Goal: Information Seeking & Learning: Learn about a topic

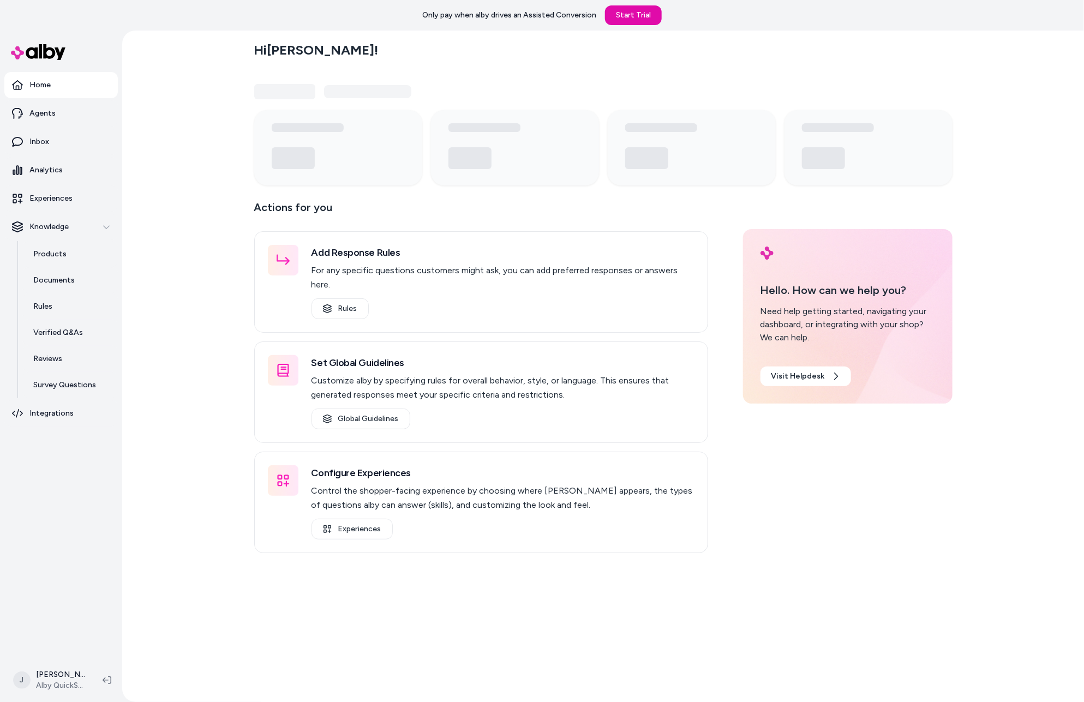
click at [213, 241] on div "Hi Jackie ! Actions for you Add Response Rules For any specific questions custo…" at bounding box center [603, 366] width 962 height 671
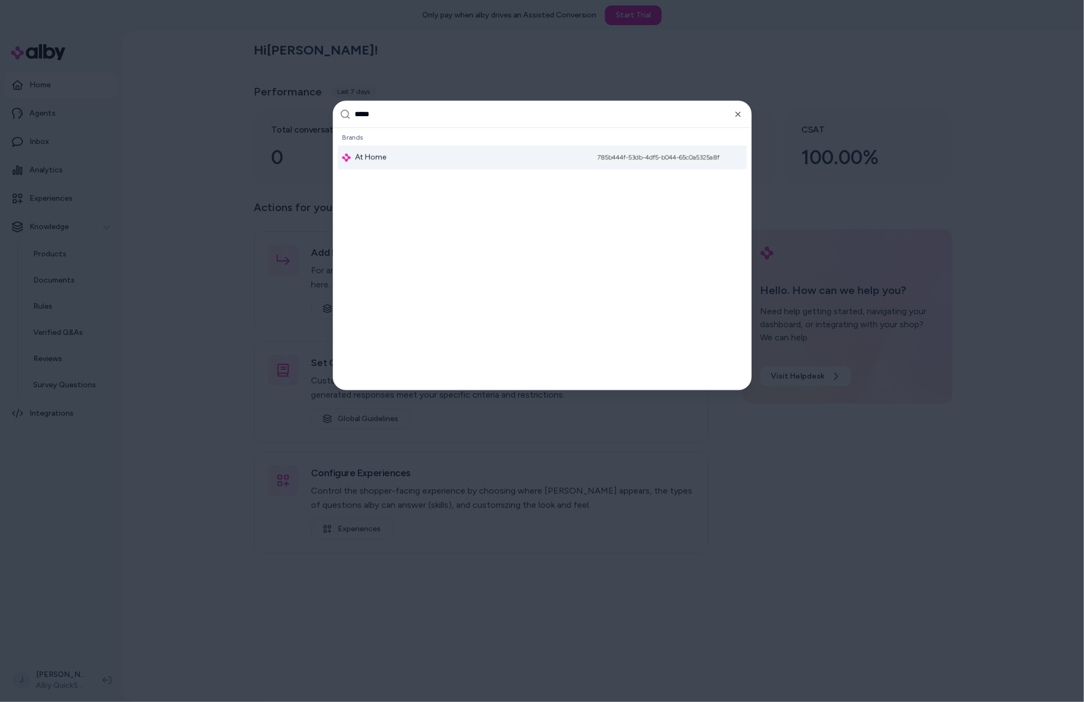
type input "*****"
click at [416, 166] on div "At Home 785b444f-53db-4df5-b044-65c0a5325a8f" at bounding box center [542, 158] width 409 height 24
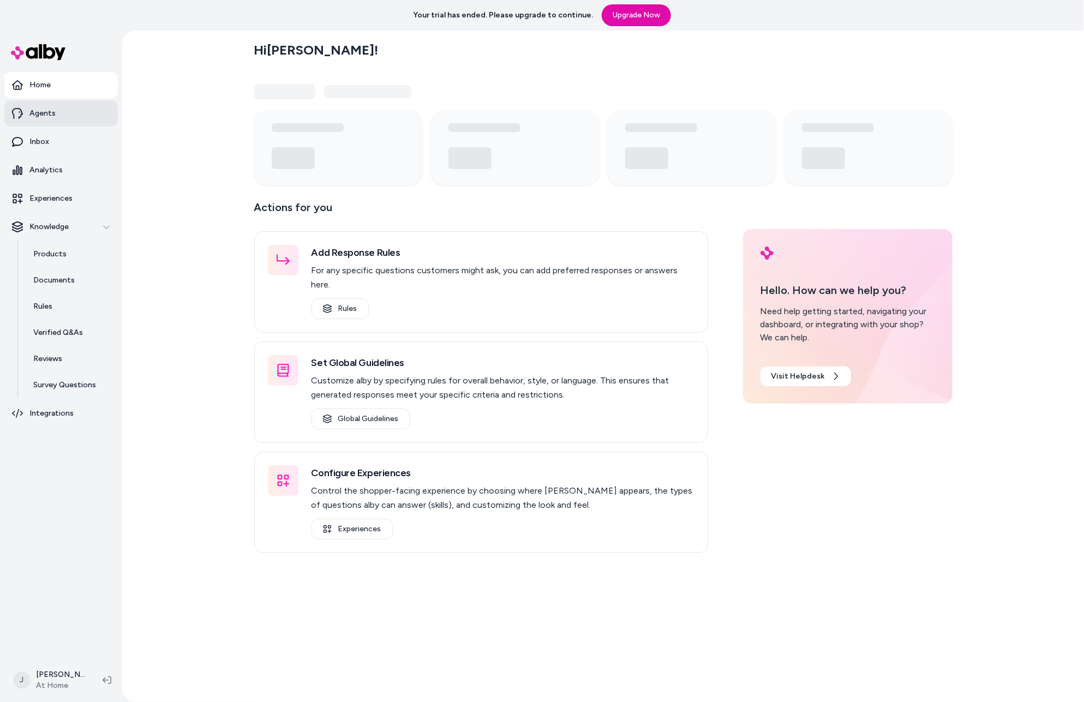
click at [64, 113] on link "Agents" at bounding box center [60, 113] width 113 height 26
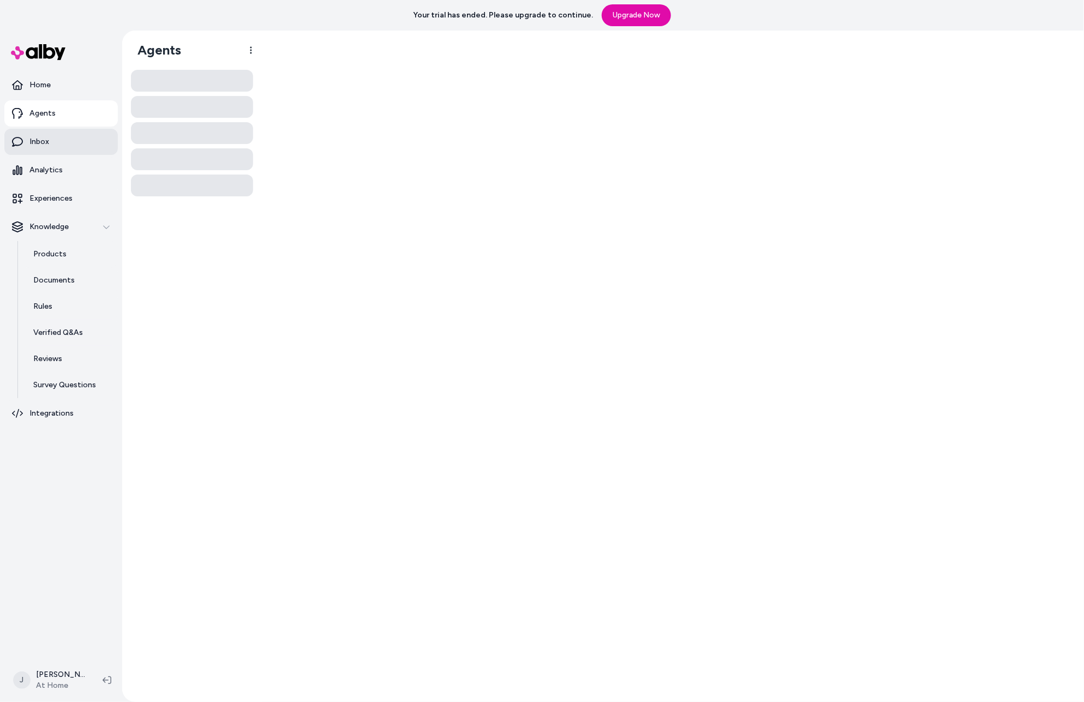
click at [47, 137] on p "Inbox" at bounding box center [39, 141] width 20 height 11
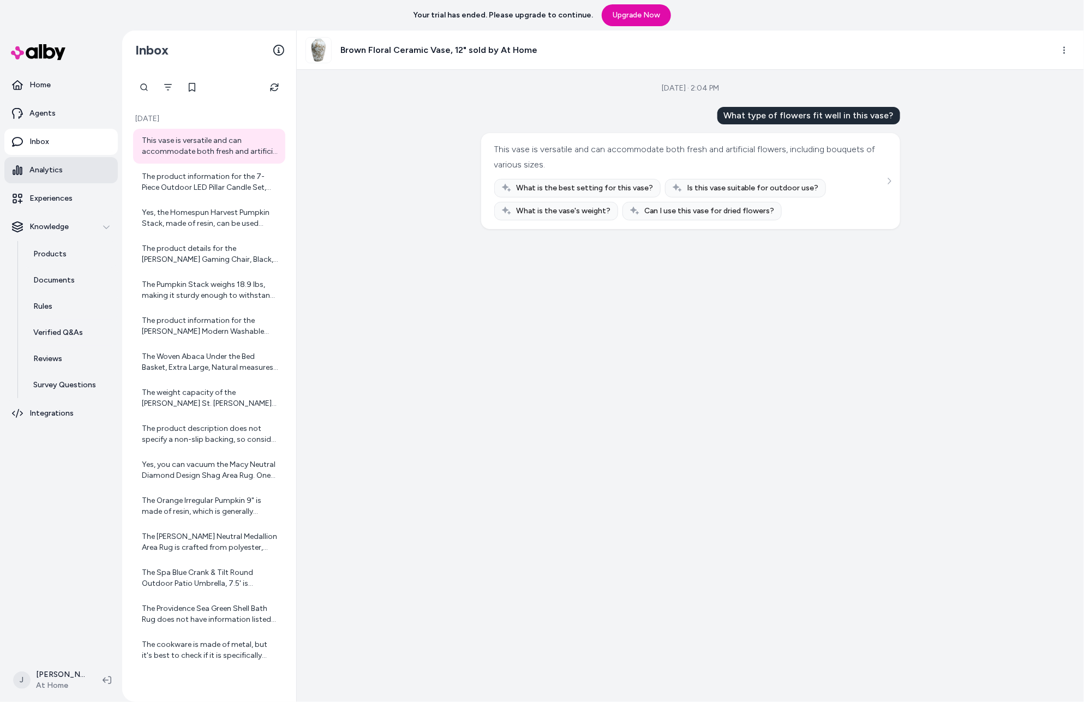
click at [55, 169] on p "Analytics" at bounding box center [45, 170] width 33 height 11
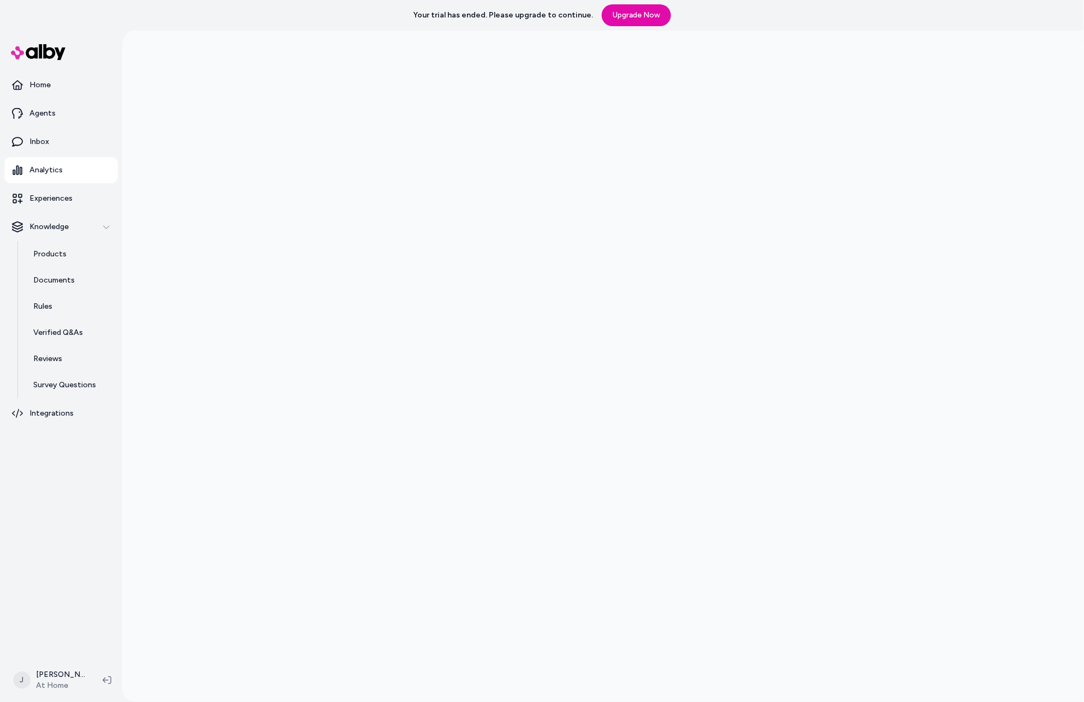
scroll to position [30, 0]
click at [55, 257] on p "Products" at bounding box center [49, 254] width 33 height 11
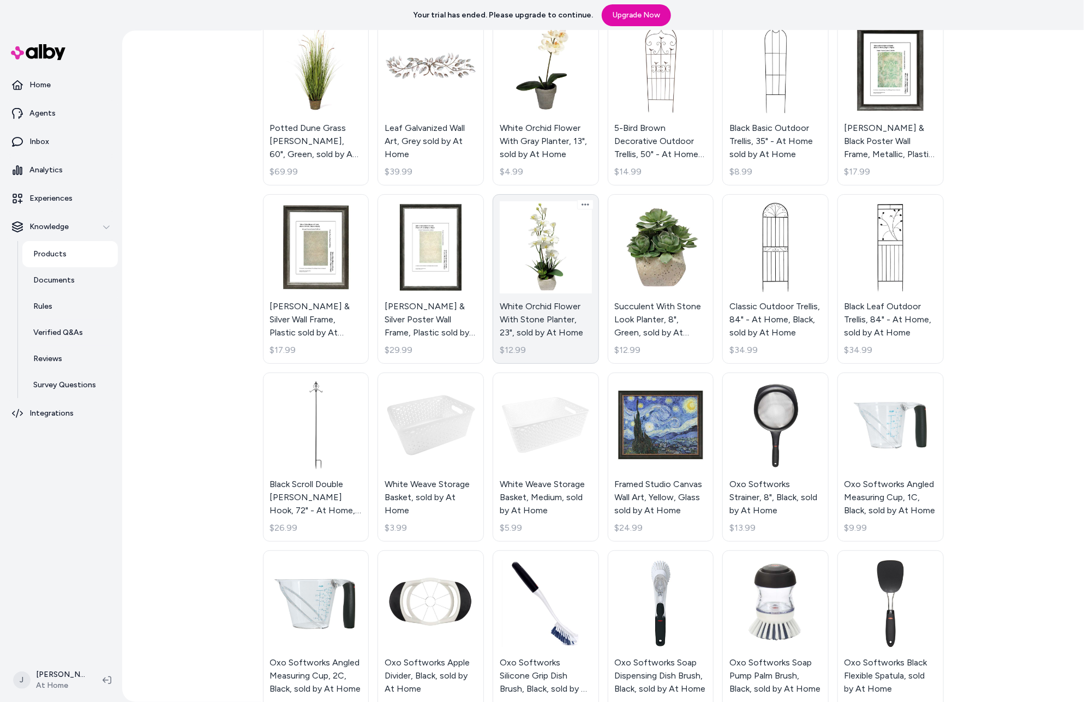
scroll to position [8657, 0]
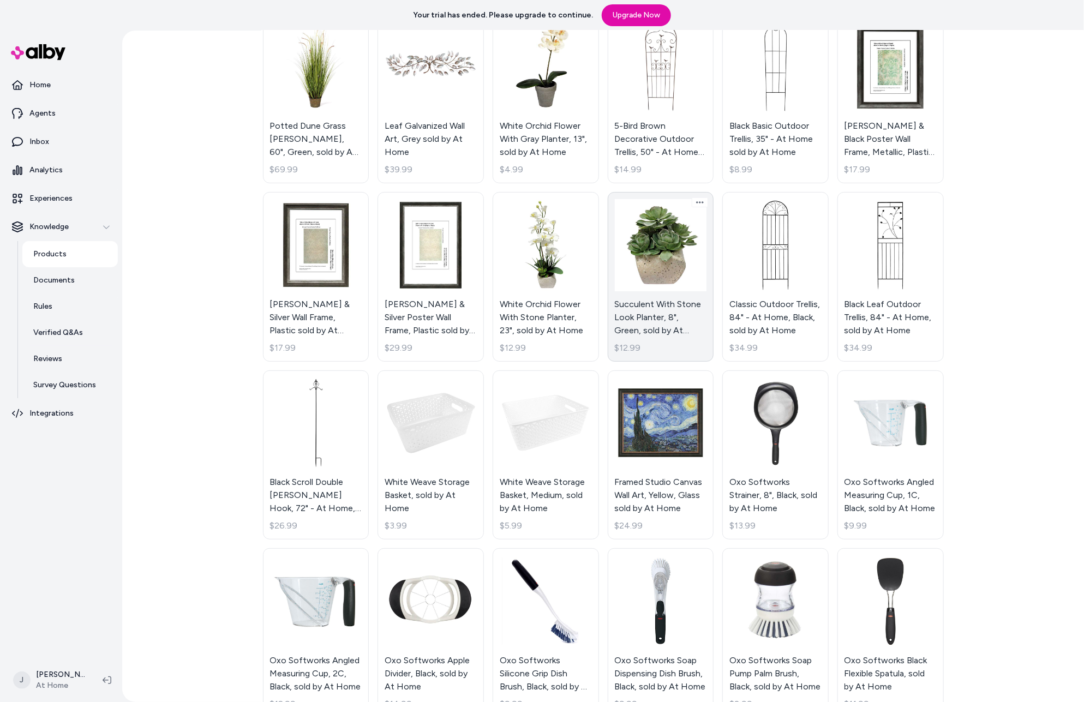
click at [652, 254] on link "Succulent With Stone Look Planter, 8", Green, sold by At Home $12.99" at bounding box center [661, 277] width 106 height 170
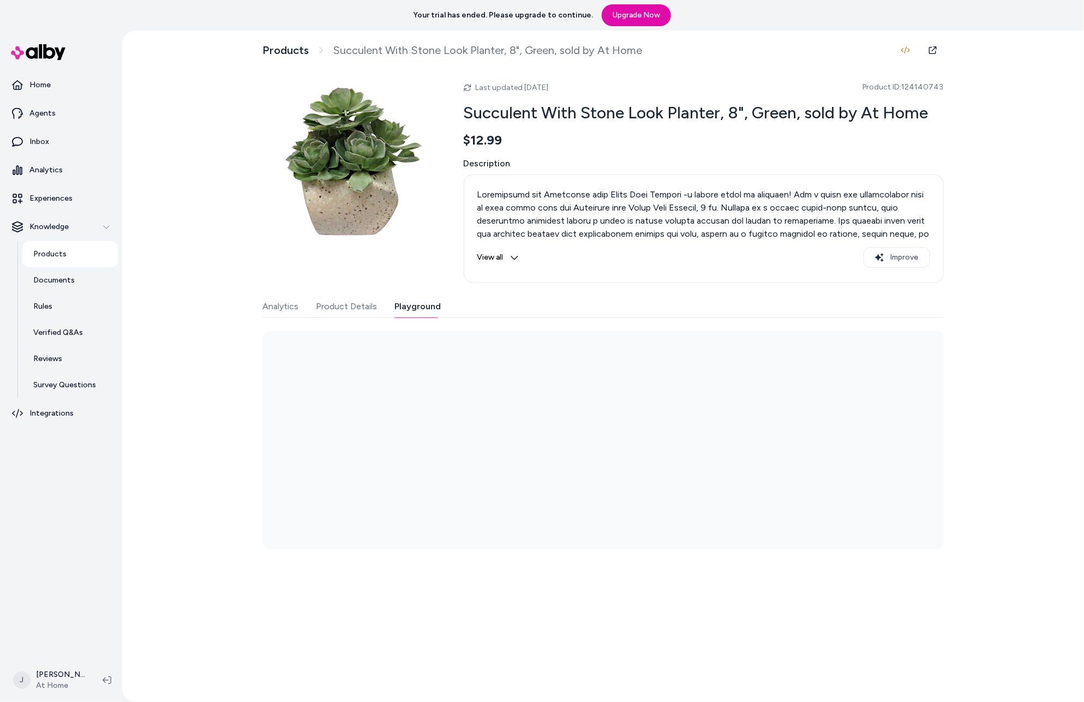
click at [408, 305] on button "Playground" at bounding box center [418, 307] width 46 height 22
click at [934, 51] on icon at bounding box center [932, 50] width 9 height 9
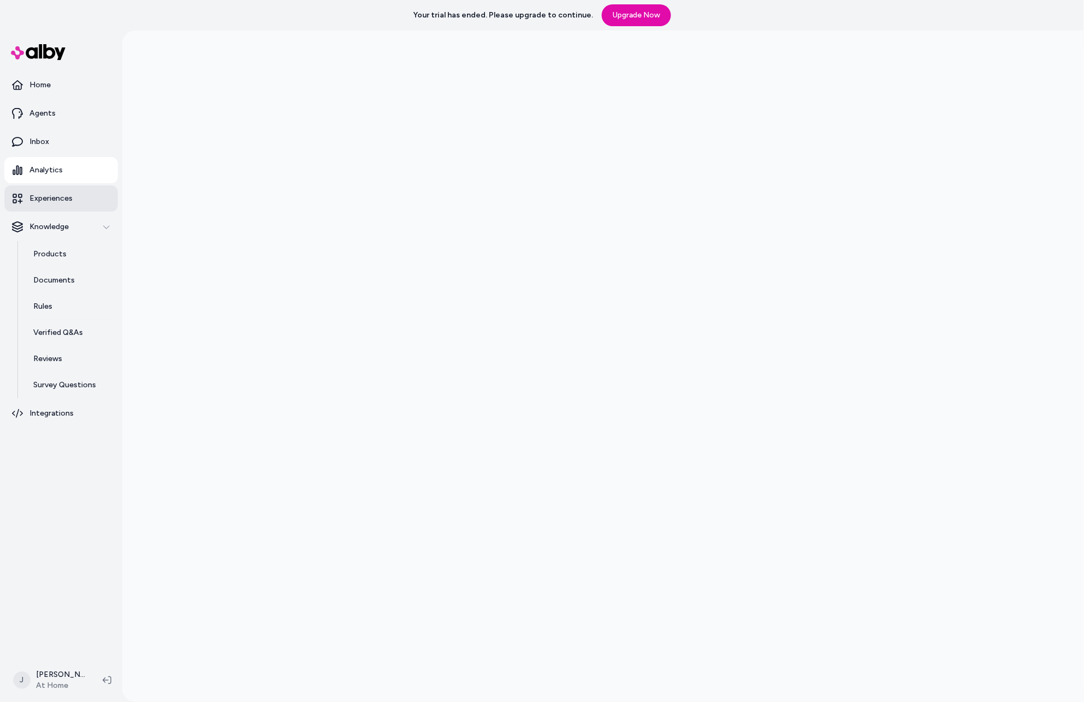
click at [66, 197] on p "Experiences" at bounding box center [50, 198] width 43 height 11
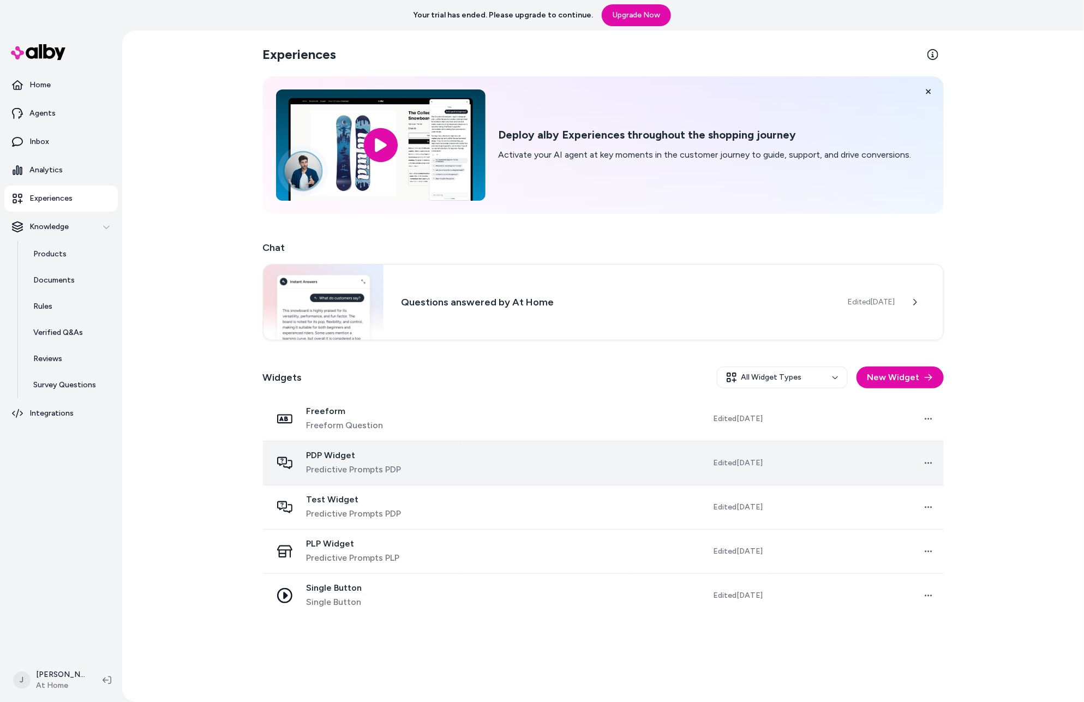
click at [576, 469] on td at bounding box center [545, 463] width 172 height 44
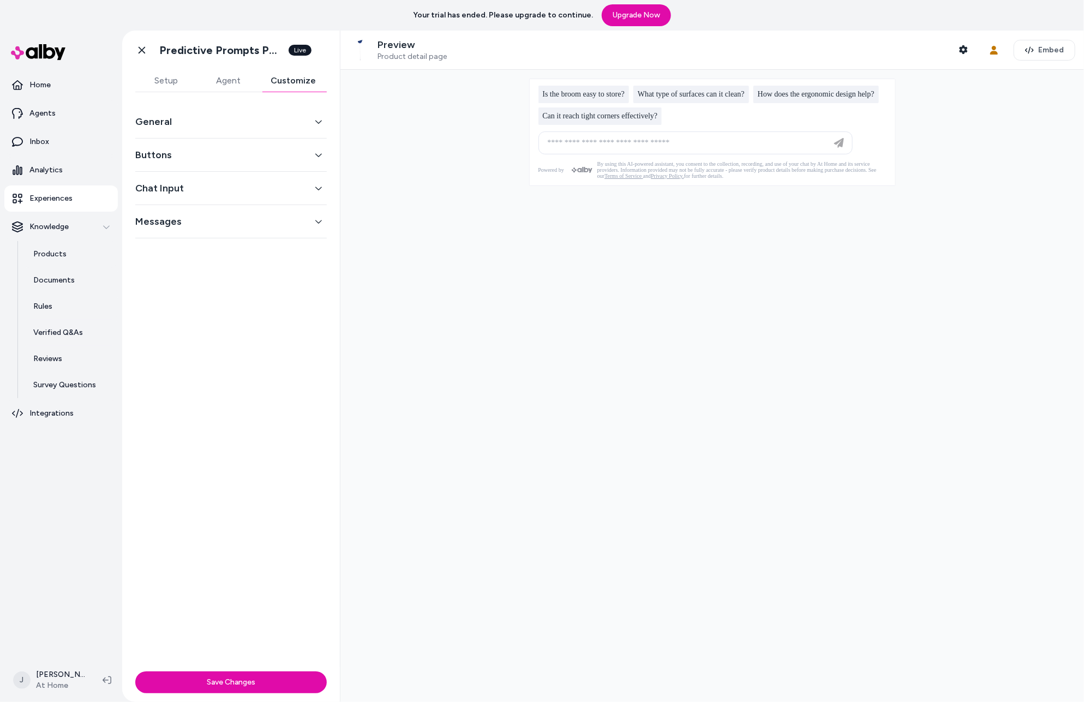
click at [281, 76] on button "Customize" at bounding box center [293, 81] width 67 height 22
click at [248, 121] on button "General" at bounding box center [230, 121] width 191 height 15
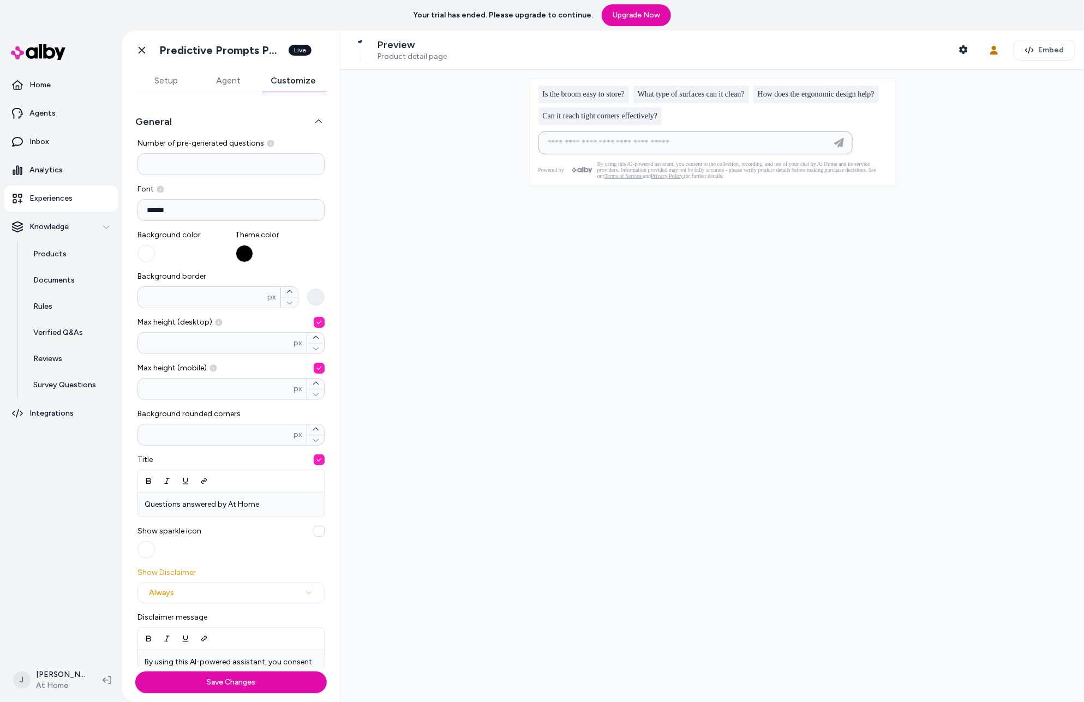
drag, startPoint x: 551, startPoint y: 140, endPoint x: 862, endPoint y: 137, distance: 311.5
click at [861, 137] on div at bounding box center [712, 145] width 365 height 29
click at [522, 135] on div at bounding box center [711, 386] width 743 height 632
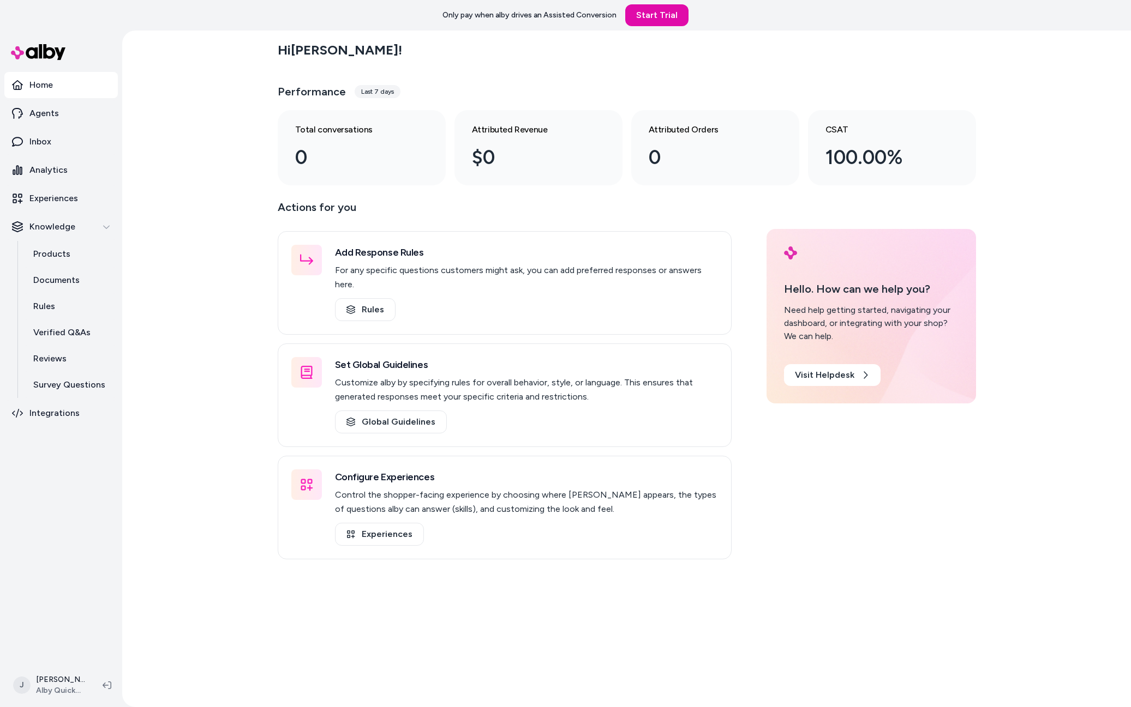
click at [167, 139] on div "Hi [PERSON_NAME] ! Performance Last 7 days Total conversations 0 Attributed Rev…" at bounding box center [626, 369] width 1009 height 677
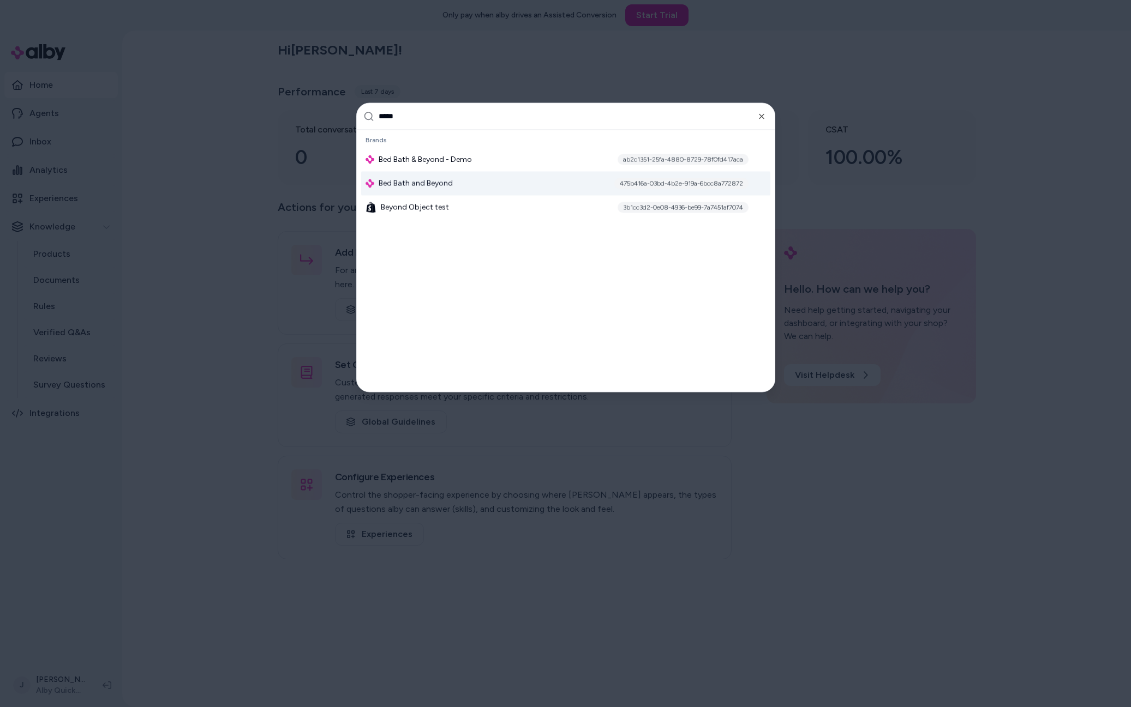
type input "*****"
click at [526, 183] on div "Bed Bath and Beyond 475b416a-03bd-4b2e-919a-6bcc8a772872" at bounding box center [565, 183] width 409 height 24
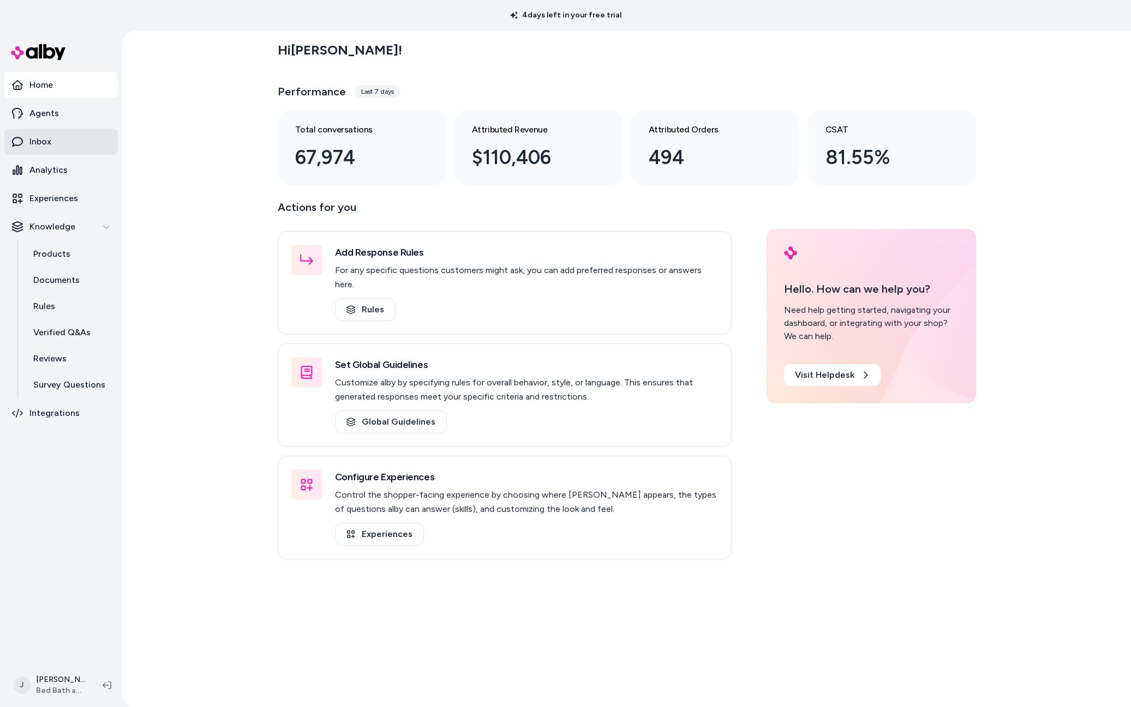
click at [61, 138] on link "Inbox" at bounding box center [60, 142] width 113 height 26
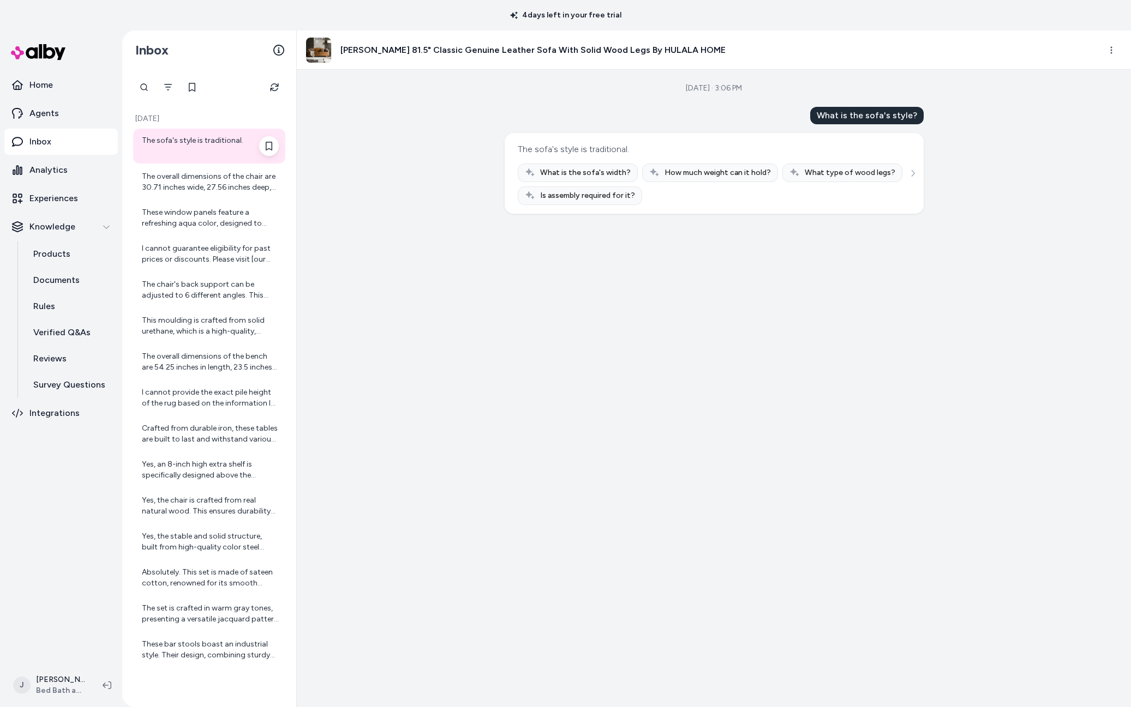
click at [185, 150] on div "The sofa's style is traditional." at bounding box center [210, 146] width 137 height 22
click at [189, 169] on div "The overall dimensions of the chair are 30.71 inches wide, 27.56 inches deep, a…" at bounding box center [209, 182] width 152 height 35
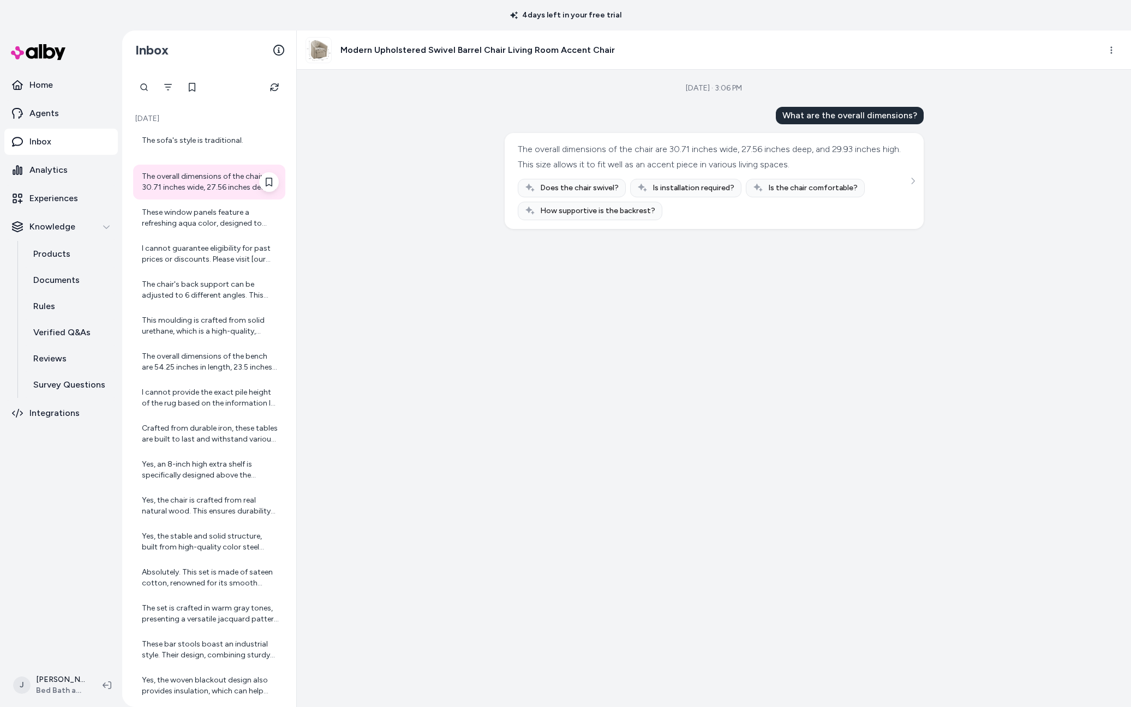
click at [189, 197] on div "The overall dimensions of the chair are 30.71 inches wide, 27.56 inches deep, a…" at bounding box center [209, 182] width 152 height 35
click at [193, 221] on div "These window panels feature a refreshing aqua color, designed to bring a serene…" at bounding box center [210, 218] width 137 height 22
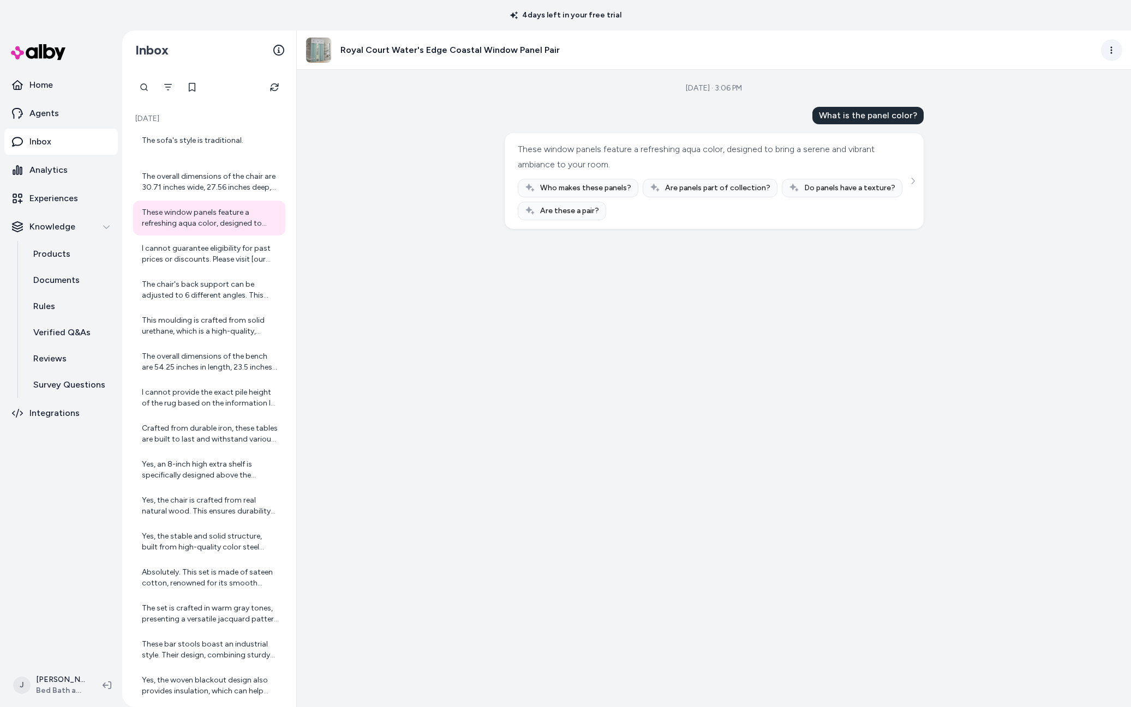
click at [1114, 47] on html "4 days left in your free trial Home Agents Inbox Analytics Experiences Knowledg…" at bounding box center [565, 353] width 1131 height 707
click at [1063, 111] on link "View product detail page" at bounding box center [1062, 115] width 117 height 20
